Goal: Information Seeking & Learning: Learn about a topic

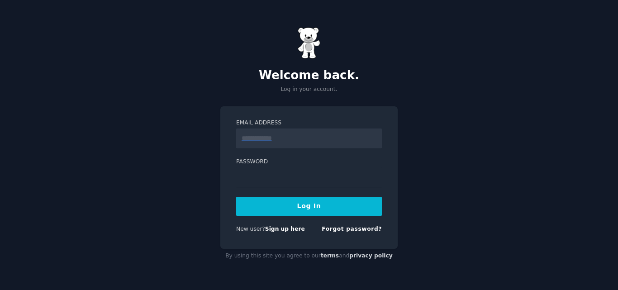
type input "**********"
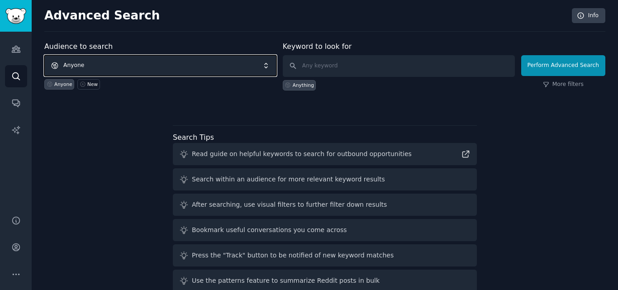
click at [145, 64] on span "Anyone" at bounding box center [160, 65] width 232 height 21
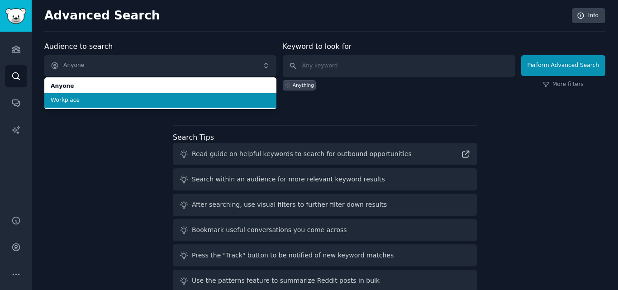
click at [122, 104] on span "Workplace" at bounding box center [161, 100] width 220 height 8
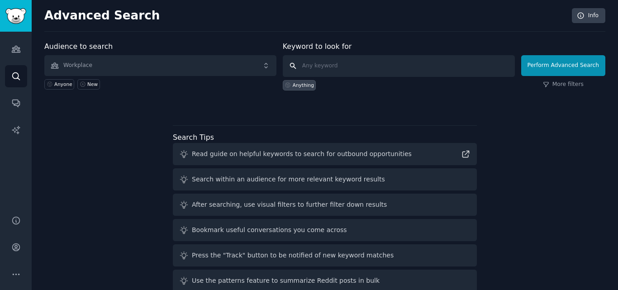
click at [371, 66] on input "text" at bounding box center [399, 66] width 232 height 22
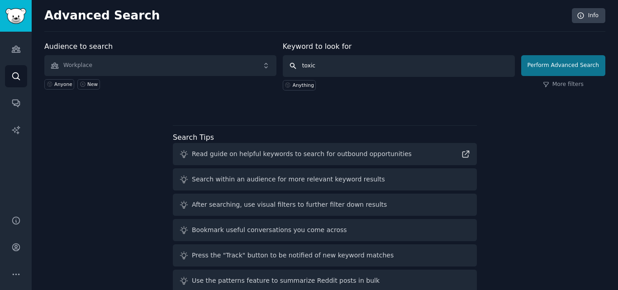
type input "toxic"
click at [560, 61] on button "Perform Advanced Search" at bounding box center [564, 65] width 84 height 21
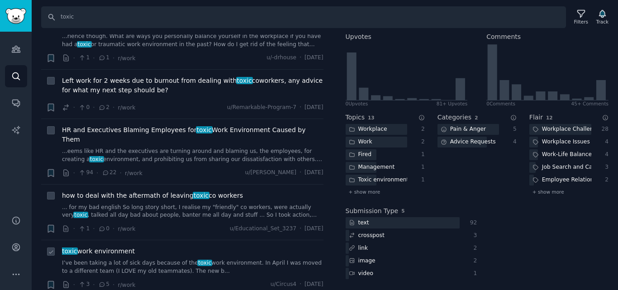
scroll to position [498, 0]
